Goal: Transaction & Acquisition: Obtain resource

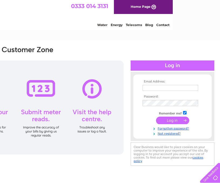
scroll to position [0, 47]
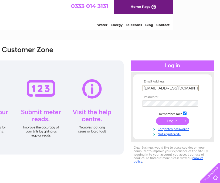
type input "[EMAIL_ADDRESS][DOMAIN_NAME]"
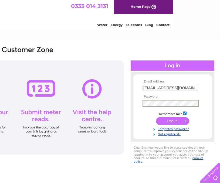
click at [161, 122] on input "submit" at bounding box center [172, 121] width 33 height 8
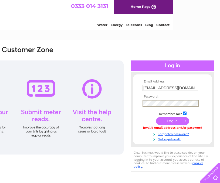
scroll to position [0, 47]
click at [166, 134] on link "Forgotten password?" at bounding box center [172, 133] width 61 height 5
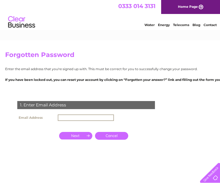
click at [68, 118] on input "text" at bounding box center [86, 118] width 56 height 6
type input "tessahumby@yahoo.co.uk"
click at [81, 135] on input "button" at bounding box center [75, 136] width 33 height 8
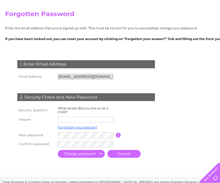
scroll to position [79, 0]
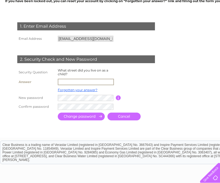
click at [68, 80] on input "text" at bounding box center [86, 82] width 56 height 6
type input "Cedar Grove"
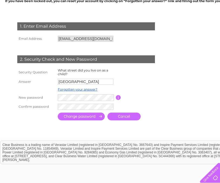
click at [65, 106] on div "1. Enter Email Address Email Address tessahumby@yahoo.co.uk Cancel" at bounding box center [87, 69] width 164 height 105
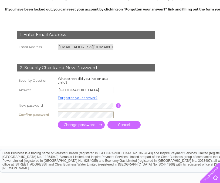
scroll to position [82, 0]
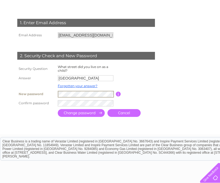
click at [72, 113] on input "submit" at bounding box center [81, 113] width 47 height 8
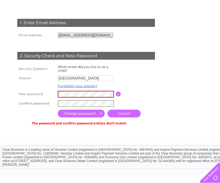
click at [55, 101] on tr "Confirm password" at bounding box center [92, 103] width 153 height 9
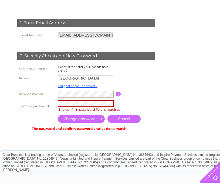
click at [55, 92] on tr "New password Password must be at least 6 characters long" at bounding box center [92, 94] width 153 height 9
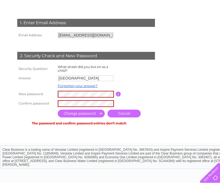
click at [78, 112] on input "submit" at bounding box center [81, 114] width 47 height 8
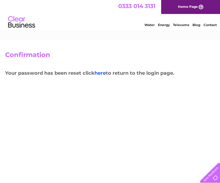
click at [103, 74] on link "here" at bounding box center [99, 73] width 11 height 6
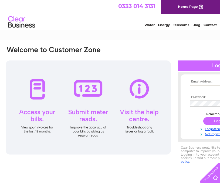
type input "tessahumby@yahoo.co.uk"
click at [219, 121] on input "submit" at bounding box center [219, 121] width 33 height 8
click at [214, 120] on input "submit" at bounding box center [219, 121] width 33 height 8
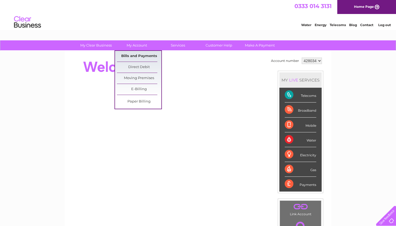
click at [138, 54] on link "Bills and Payments" at bounding box center [139, 56] width 44 height 11
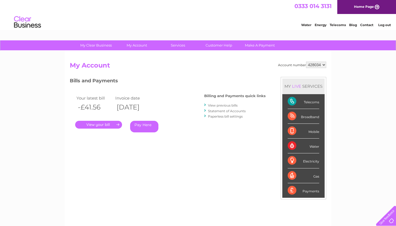
click at [115, 122] on link "." at bounding box center [98, 125] width 47 height 8
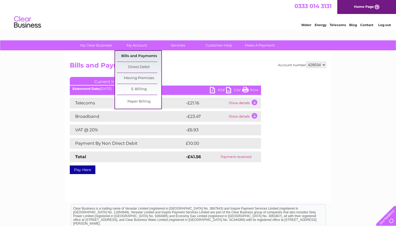
click at [137, 56] on link "Bills and Payments" at bounding box center [139, 56] width 44 height 11
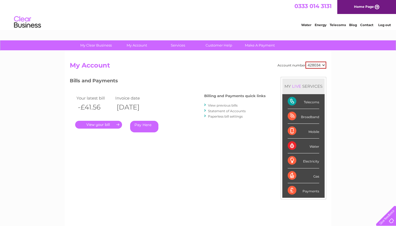
click at [227, 105] on link "View previous bills" at bounding box center [223, 105] width 30 height 4
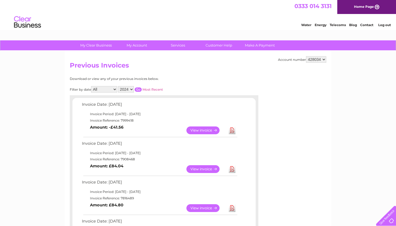
click at [142, 88] on input "button" at bounding box center [138, 90] width 7 height 4
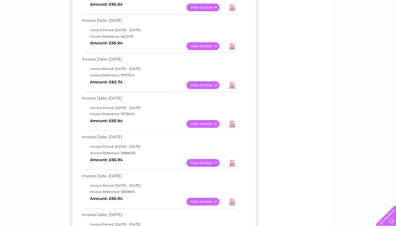
scroll to position [319, 0]
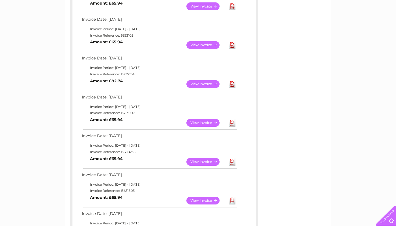
click at [204, 119] on link "View" at bounding box center [206, 123] width 40 height 8
click at [232, 158] on link "Download" at bounding box center [232, 162] width 7 height 8
click at [233, 119] on link "Download" at bounding box center [232, 123] width 7 height 8
click at [233, 80] on link "Download" at bounding box center [232, 84] width 7 height 8
click at [233, 41] on link "Download" at bounding box center [232, 45] width 7 height 8
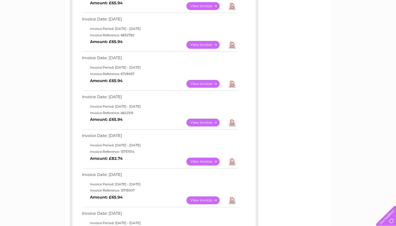
scroll to position [237, 0]
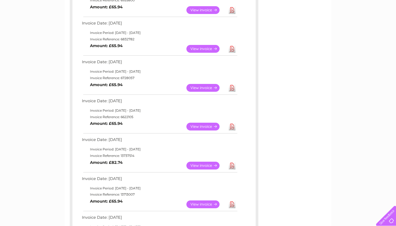
click at [232, 84] on link "Download" at bounding box center [232, 88] width 7 height 8
click at [233, 45] on link "Download" at bounding box center [232, 49] width 7 height 8
click at [233, 6] on link "Download" at bounding box center [232, 10] width 7 height 8
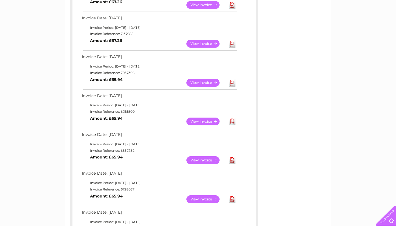
click at [231, 80] on link "Download" at bounding box center [232, 83] width 7 height 8
click at [232, 41] on link "Download" at bounding box center [232, 44] width 7 height 8
click at [232, 4] on link "Download" at bounding box center [232, 5] width 7 height 8
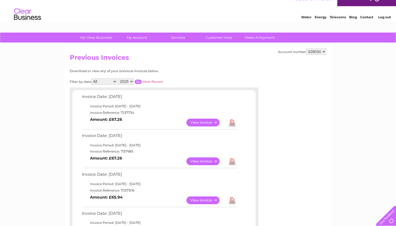
click at [142, 80] on input "button" at bounding box center [138, 82] width 7 height 4
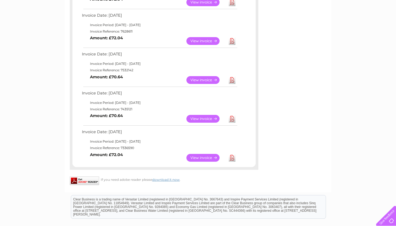
scroll to position [245, 0]
click at [232, 154] on link "Download" at bounding box center [232, 158] width 7 height 8
click at [233, 115] on link "Download" at bounding box center [232, 119] width 7 height 8
click at [233, 76] on link "Download" at bounding box center [232, 80] width 7 height 8
click at [234, 37] on link "Download" at bounding box center [232, 41] width 7 height 8
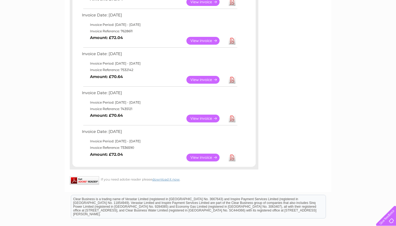
click at [233, 37] on link "Download" at bounding box center [232, 41] width 7 height 8
click at [232, 76] on link "Download" at bounding box center [232, 80] width 7 height 8
click at [232, 115] on link "Download" at bounding box center [232, 119] width 7 height 8
click at [232, 154] on link "Download" at bounding box center [232, 158] width 7 height 8
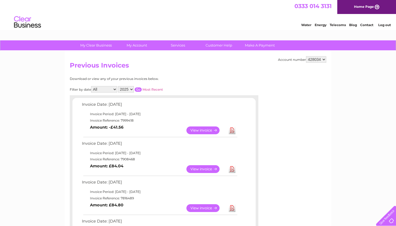
scroll to position [0, 0]
select select "2024"
click at [142, 88] on input "button" at bounding box center [138, 90] width 7 height 4
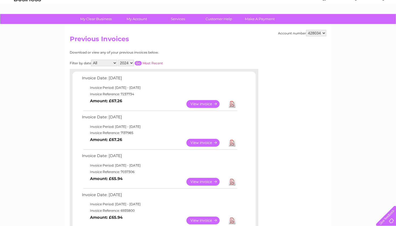
scroll to position [43, 0]
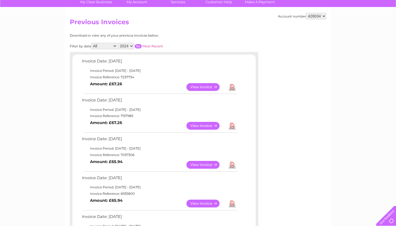
click at [231, 86] on link "Download" at bounding box center [232, 87] width 7 height 8
click at [233, 123] on link "Download" at bounding box center [232, 126] width 7 height 8
click at [232, 162] on link "Download" at bounding box center [232, 165] width 7 height 8
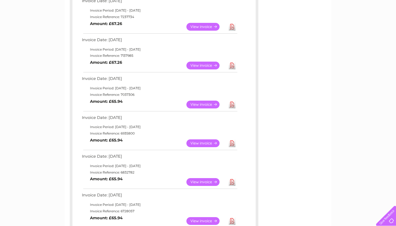
scroll to position [114, 0]
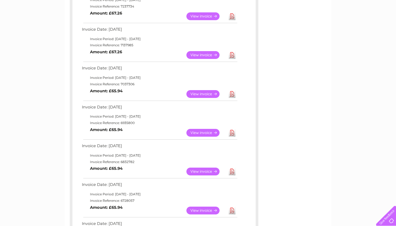
click at [231, 129] on link "Download" at bounding box center [232, 133] width 7 height 8
click at [232, 168] on link "Download" at bounding box center [232, 172] width 7 height 8
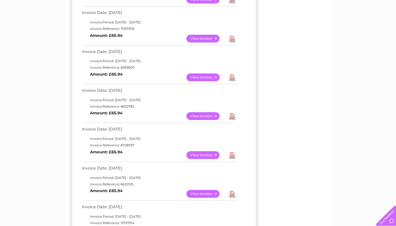
scroll to position [175, 0]
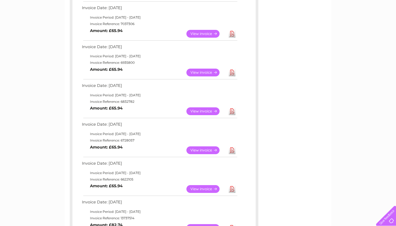
click at [232, 147] on link "Download" at bounding box center [232, 151] width 7 height 8
click at [232, 185] on link "Download" at bounding box center [232, 189] width 7 height 8
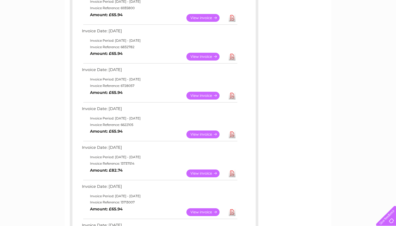
scroll to position [233, 0]
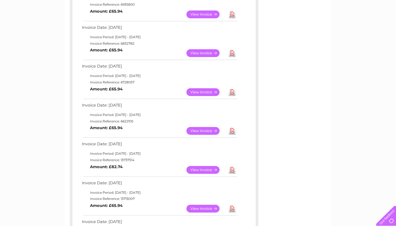
click at [232, 166] on link "Download" at bounding box center [232, 170] width 7 height 8
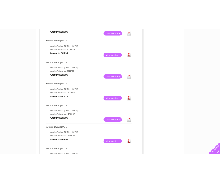
scroll to position [284, 0]
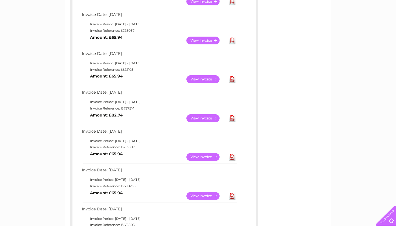
click at [231, 153] on link "Download" at bounding box center [232, 157] width 7 height 8
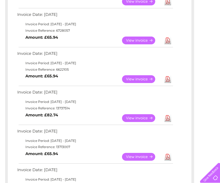
click at [113, 92] on td "Invoice Date: 10 May 2024" at bounding box center [95, 94] width 158 height 10
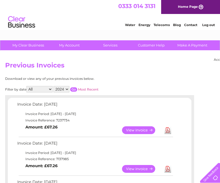
scroll to position [0, 0]
click at [210, 24] on link "Log out" at bounding box center [208, 25] width 13 height 4
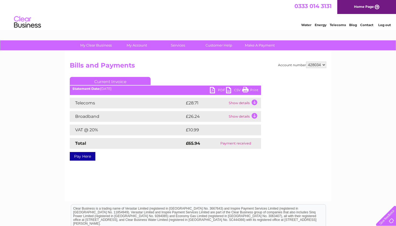
click at [213, 91] on link "PDF" at bounding box center [218, 91] width 16 height 8
